Goal: Transaction & Acquisition: Purchase product/service

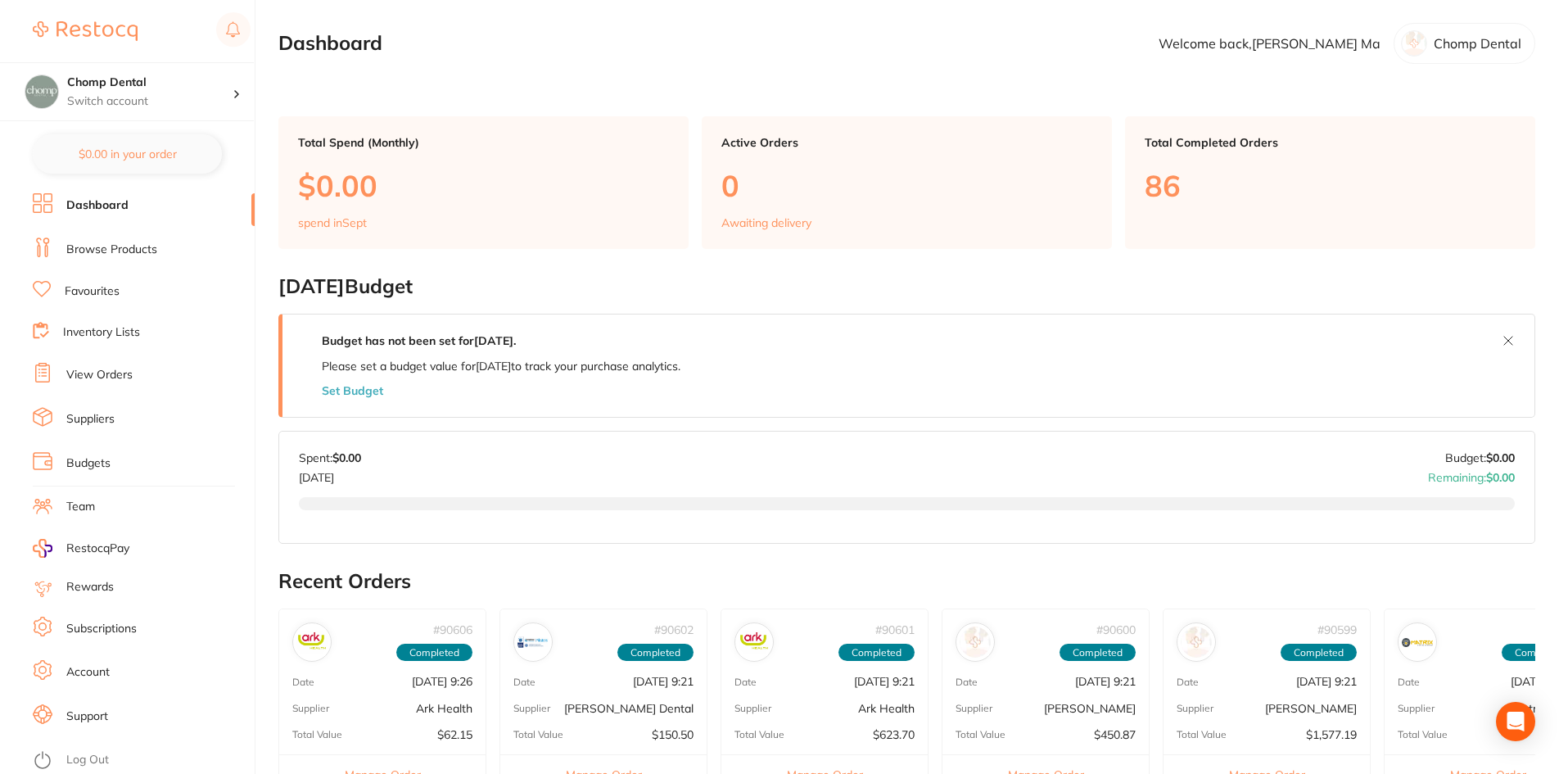
click at [110, 251] on link "Browse Products" at bounding box center [111, 249] width 91 height 16
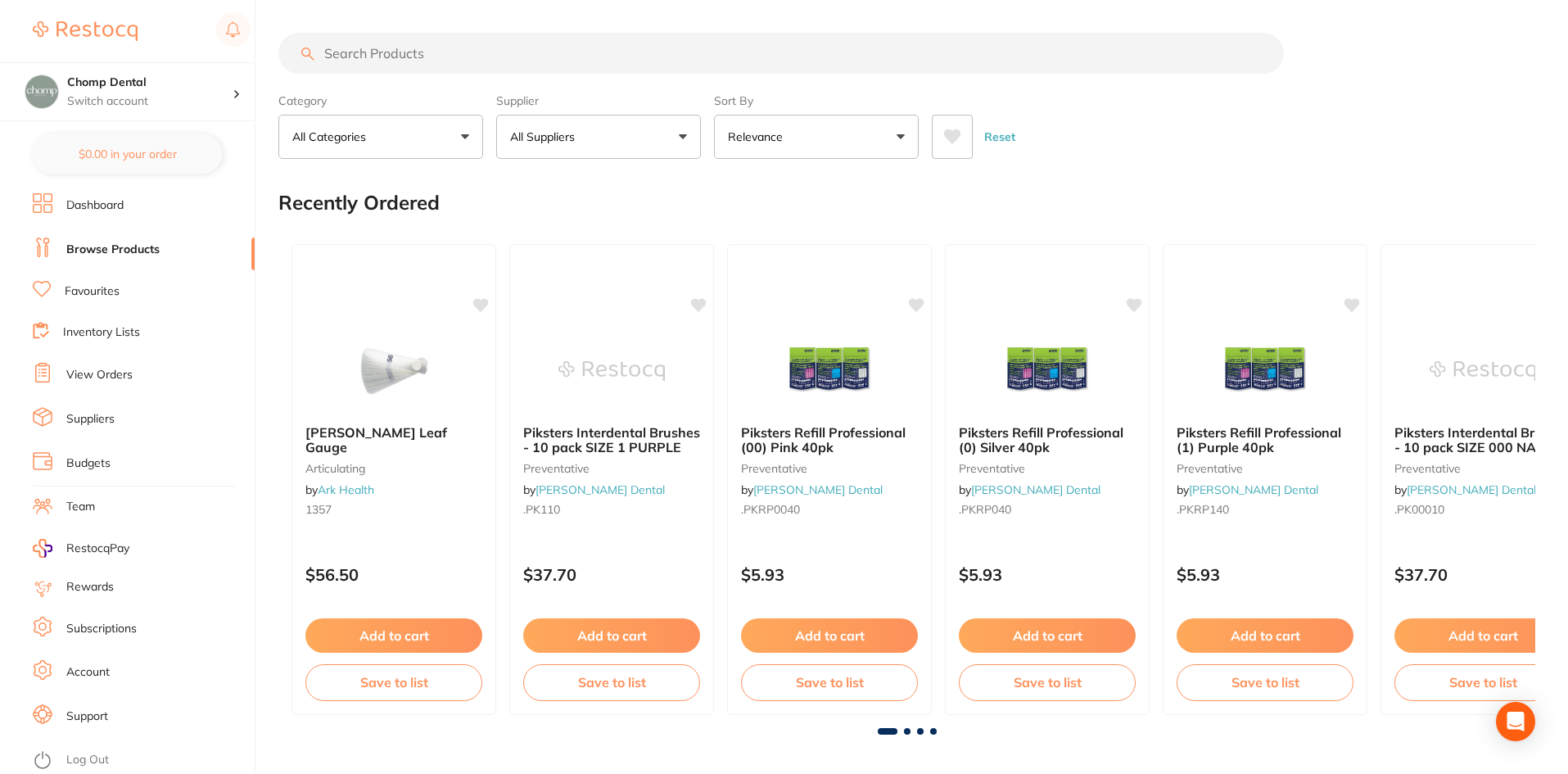
click at [539, 48] on input "search" at bounding box center [781, 53] width 1006 height 41
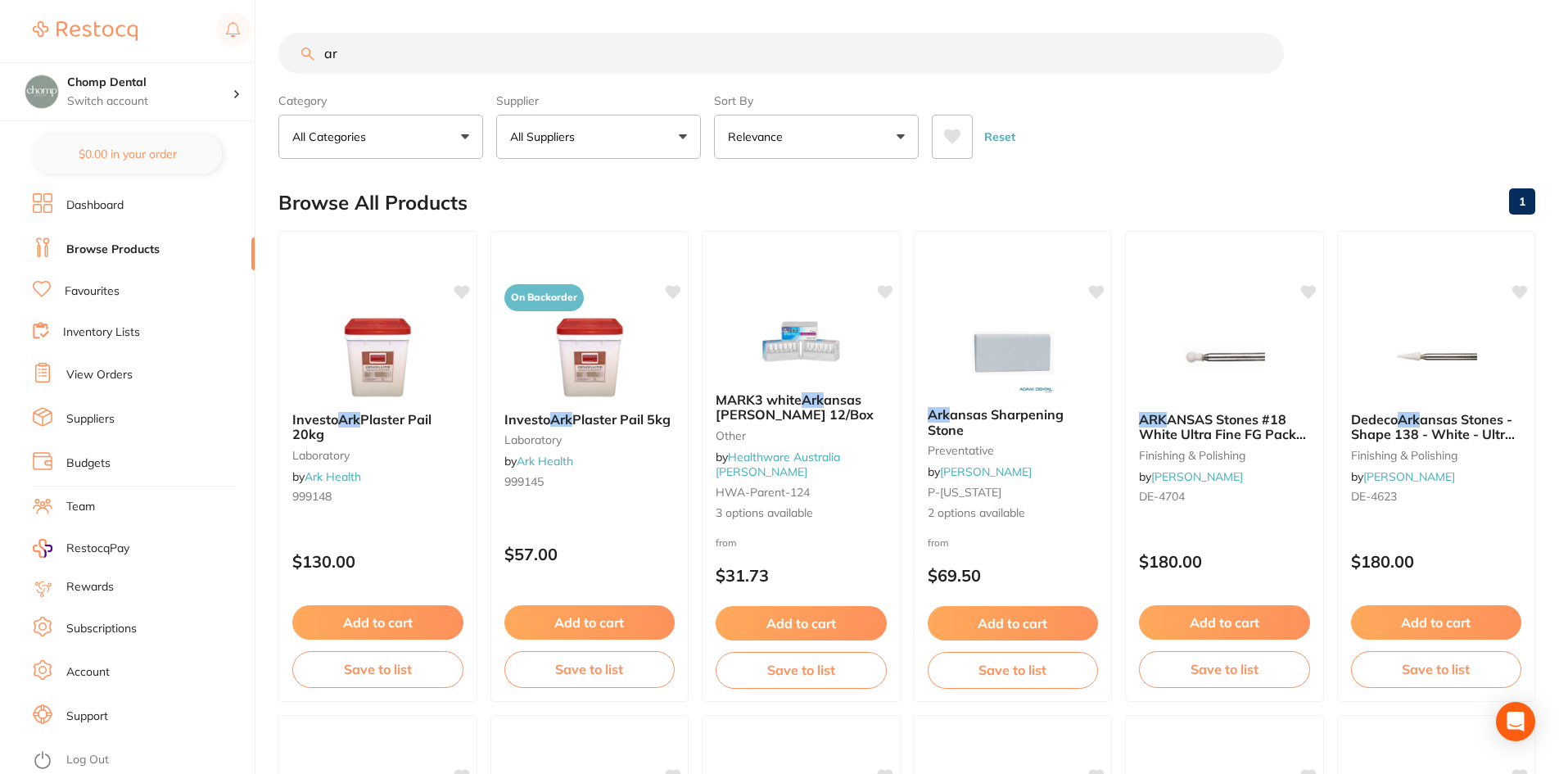
type input "a"
type input "ultrasonic scaler tips"
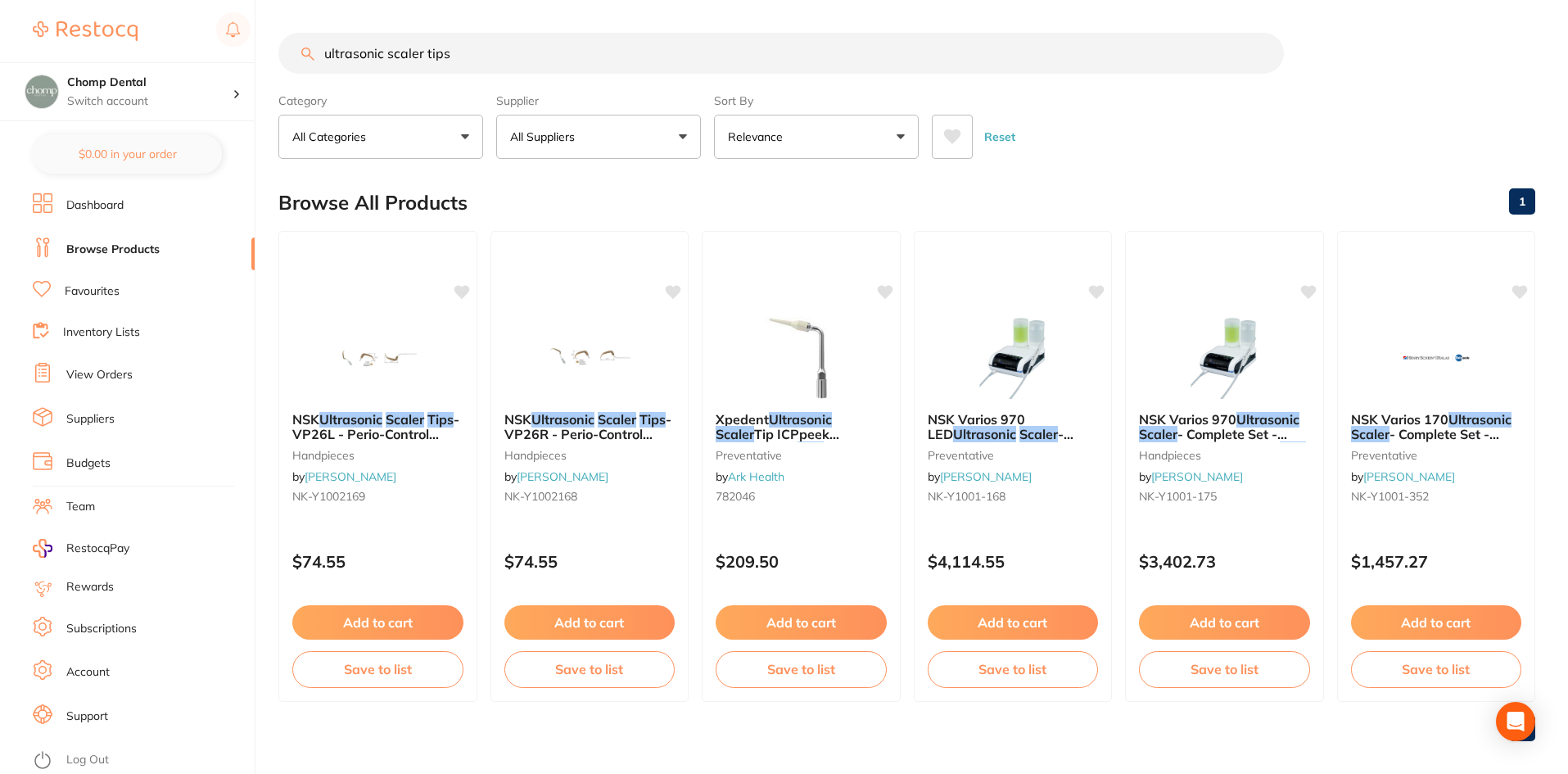
click at [652, 133] on button "All Suppliers" at bounding box center [598, 136] width 205 height 44
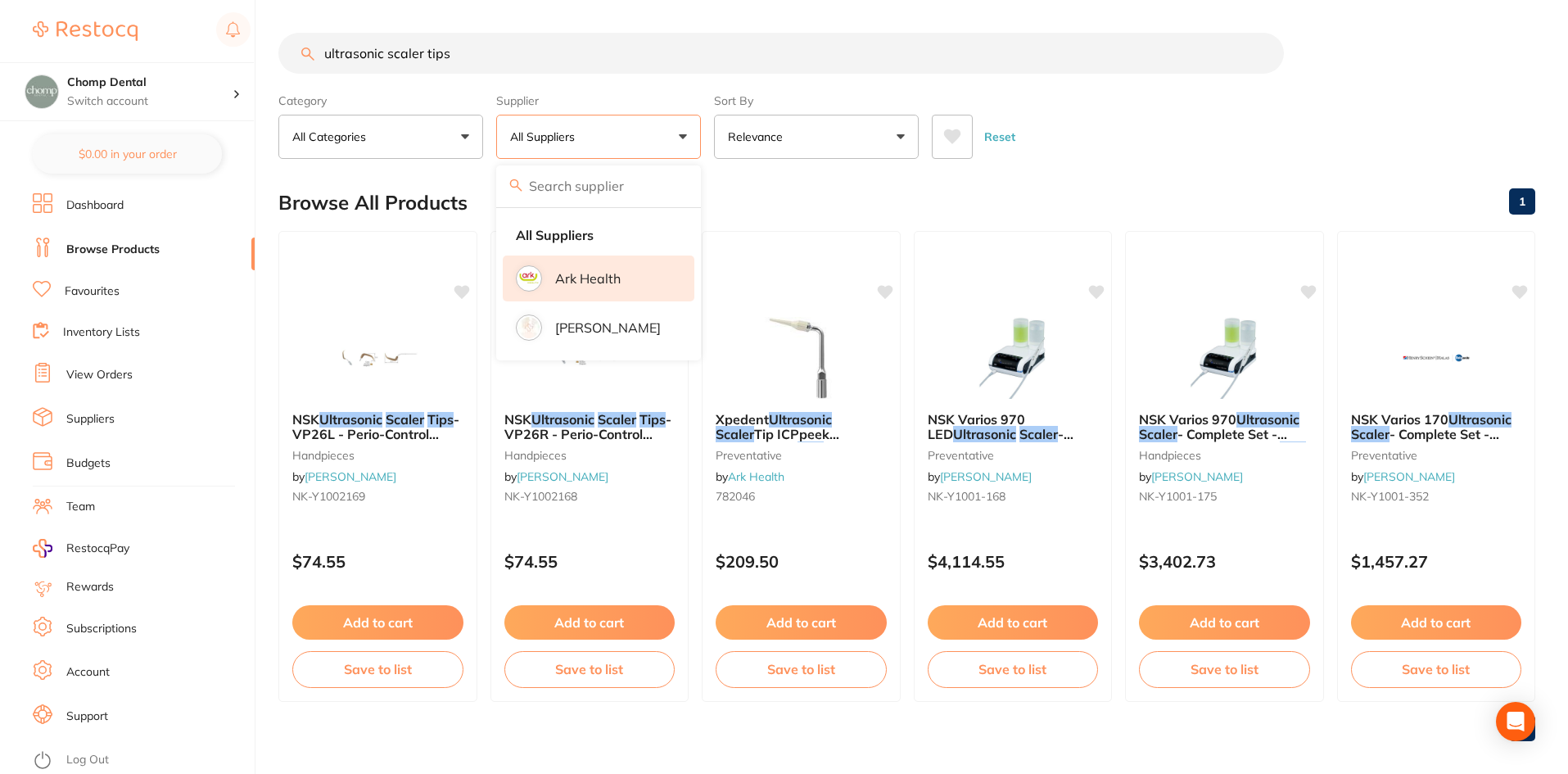
click at [607, 292] on li "Ark Health" at bounding box center [598, 278] width 192 height 46
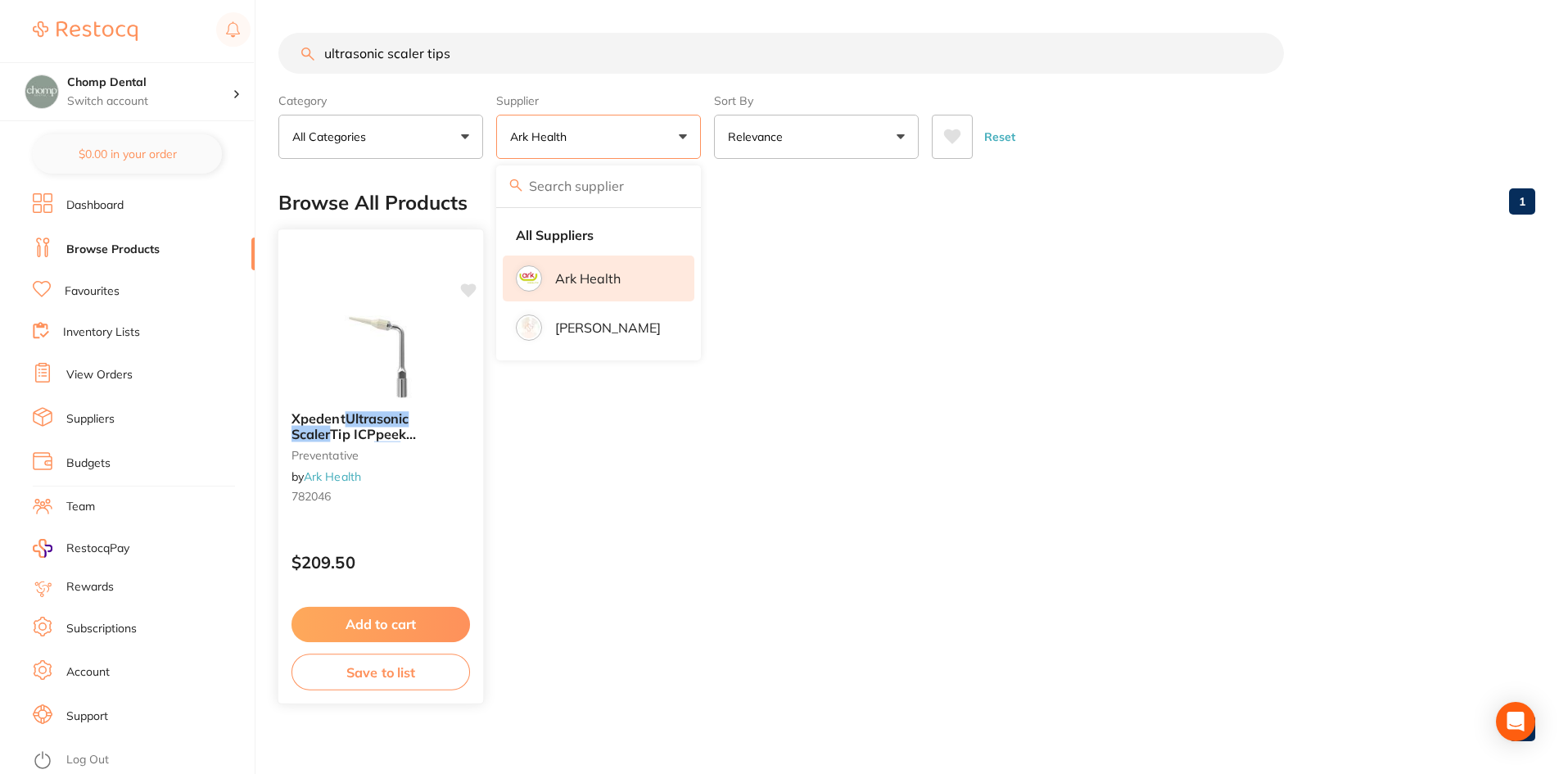
click at [322, 426] on span "Tip ICPpeek Replacement" at bounding box center [354, 442] width 126 height 32
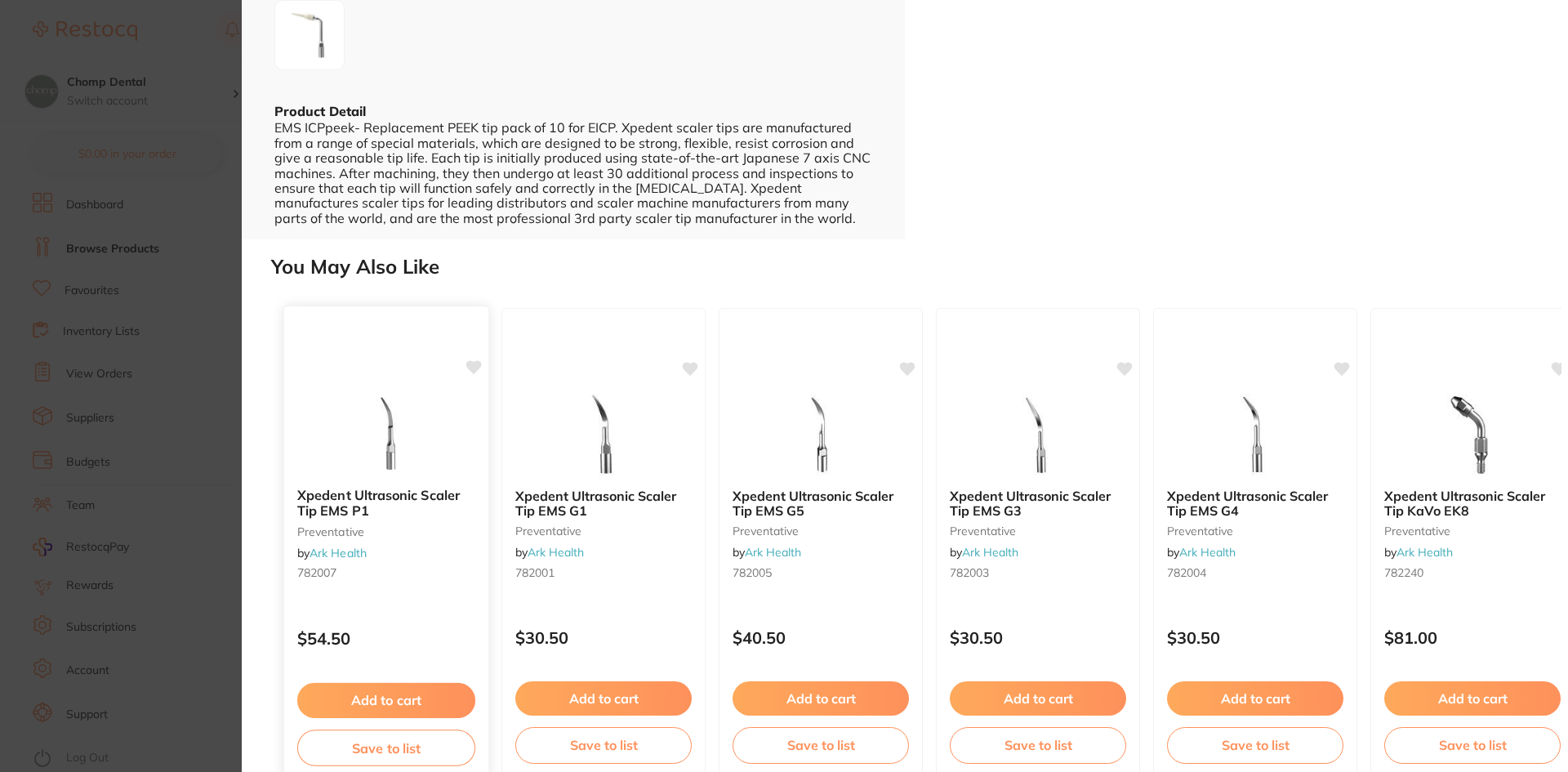
scroll to position [400, 0]
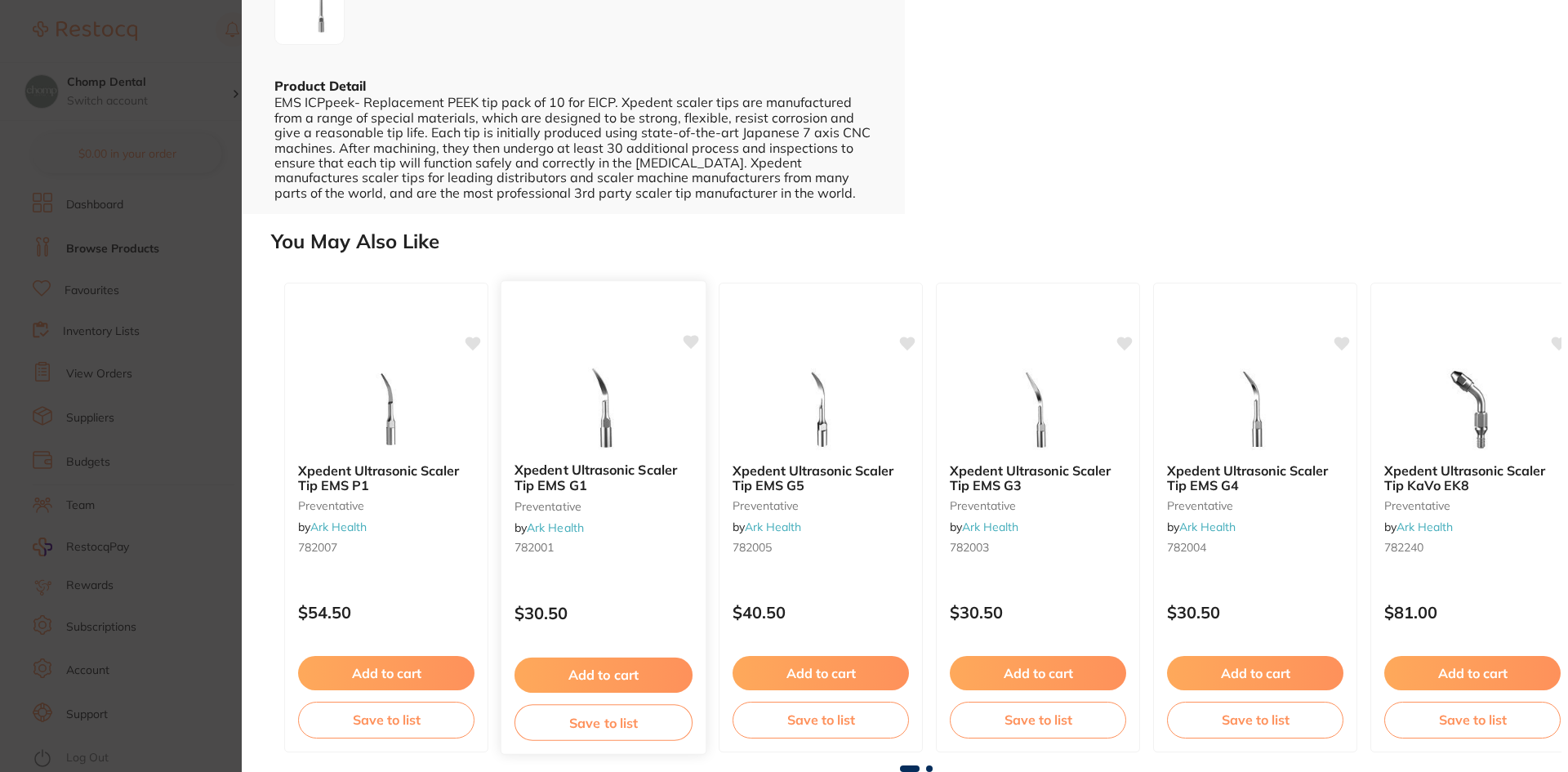
click at [594, 462] on div "Xpedent Ultrasonic Scaler Tip EMS G1 preventative by Ark Health 782001" at bounding box center [603, 512] width 204 height 125
